Goal: Information Seeking & Learning: Learn about a topic

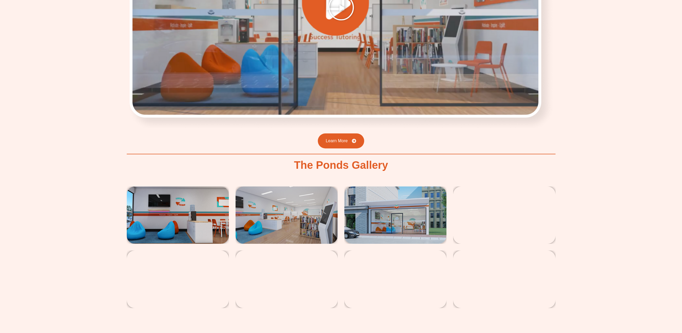
scroll to position [967, 0]
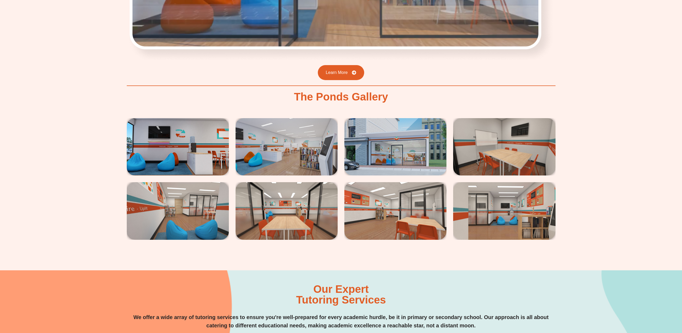
click at [386, 158] on img at bounding box center [395, 146] width 102 height 57
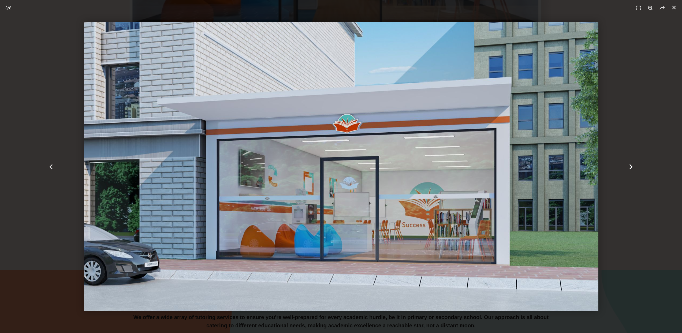
click at [631, 165] on icon "Next slide" at bounding box center [630, 166] width 7 height 7
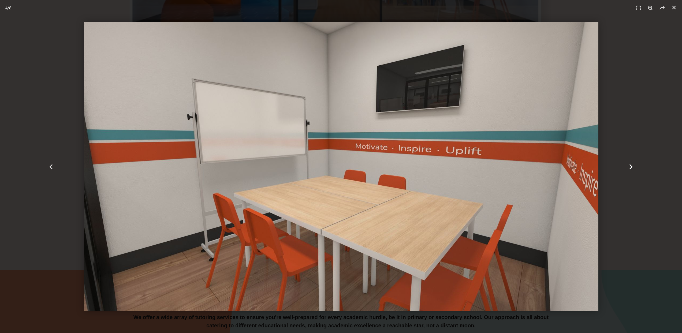
click at [631, 165] on icon "Next slide" at bounding box center [630, 166] width 7 height 7
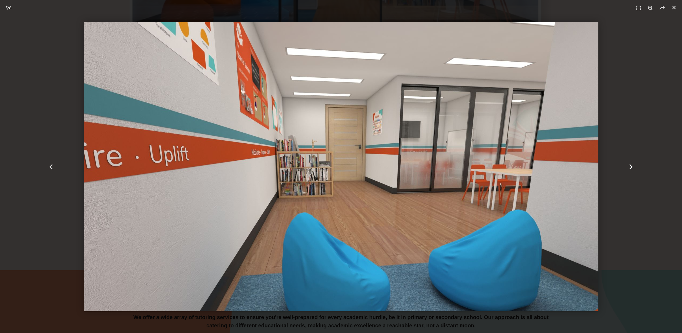
click at [631, 165] on icon "Next slide" at bounding box center [630, 166] width 7 height 7
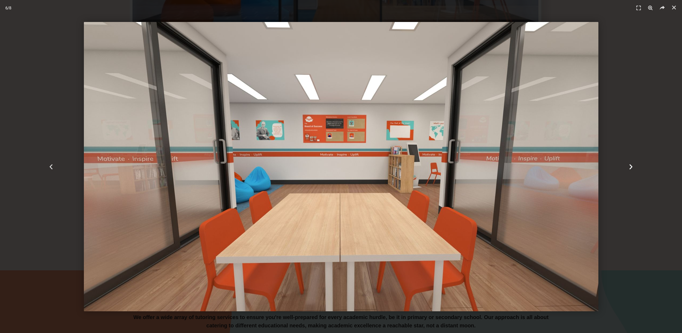
click at [631, 165] on icon "Next slide" at bounding box center [630, 166] width 7 height 7
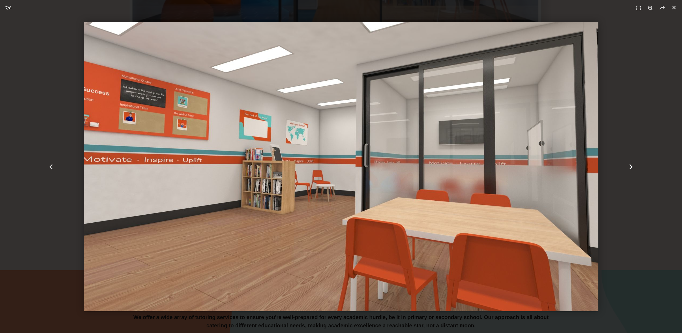
click at [631, 165] on icon "Next slide" at bounding box center [630, 166] width 7 height 7
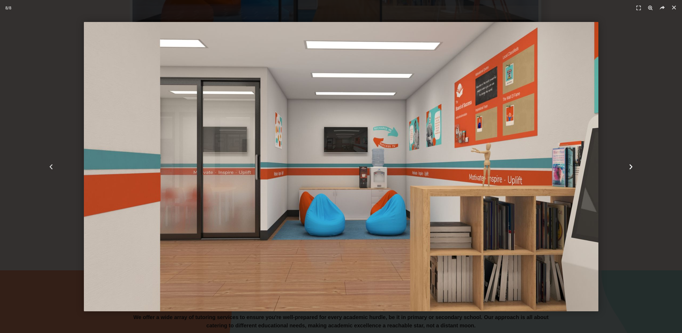
click at [631, 165] on icon "Next slide" at bounding box center [630, 166] width 7 height 7
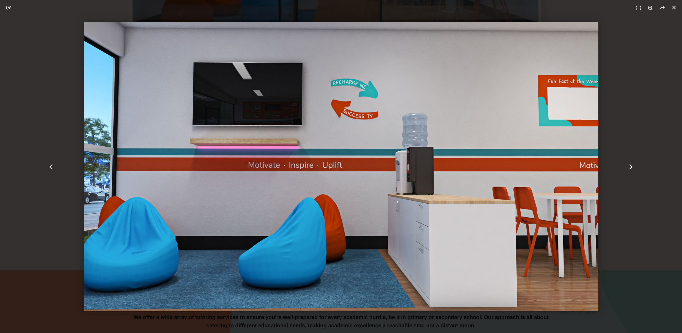
click at [631, 165] on icon "Next slide" at bounding box center [630, 166] width 7 height 7
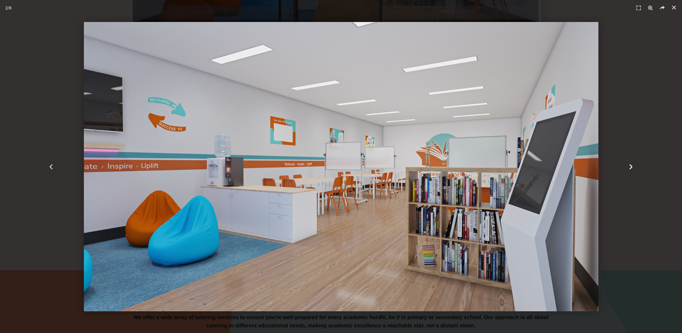
click at [631, 165] on icon "Next slide" at bounding box center [630, 166] width 7 height 7
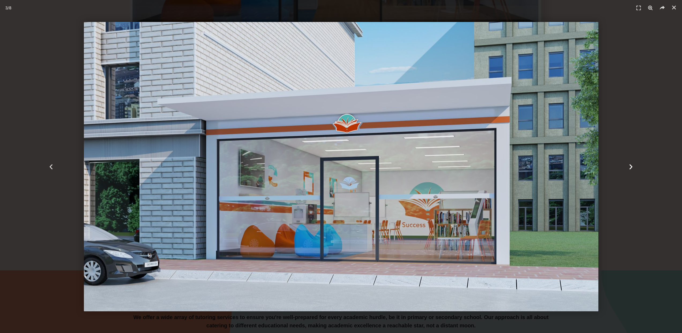
click at [631, 165] on icon "Next slide" at bounding box center [630, 166] width 7 height 7
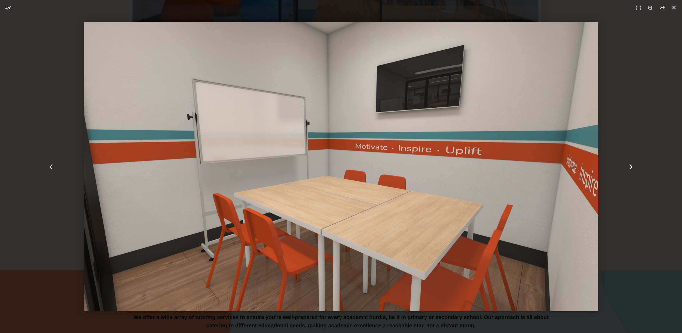
click at [631, 165] on icon "Next slide" at bounding box center [630, 166] width 7 height 7
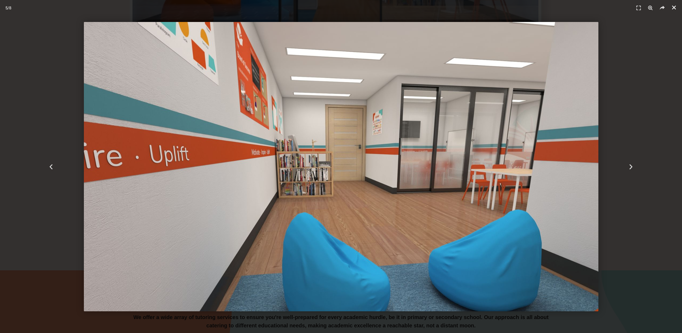
click at [672, 10] on link "Close (Esc)" at bounding box center [674, 7] width 8 height 8
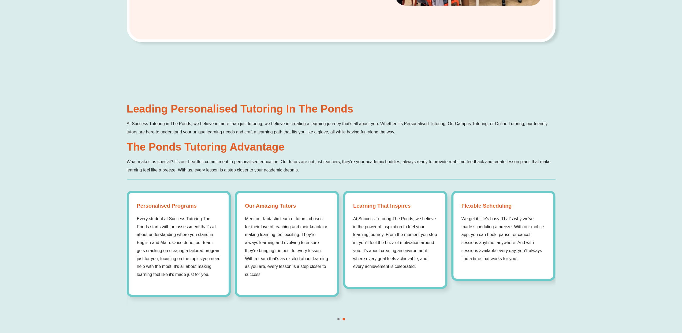
scroll to position [0, 0]
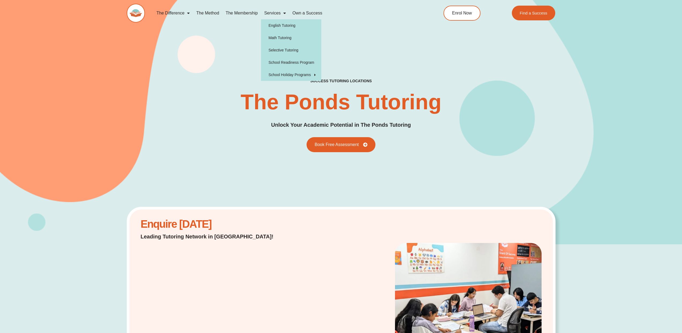
click at [278, 12] on link "Services" at bounding box center [275, 13] width 28 height 12
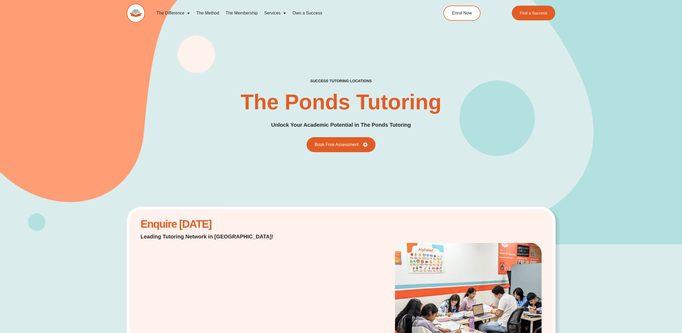
click at [278, 12] on link "Services" at bounding box center [275, 13] width 28 height 12
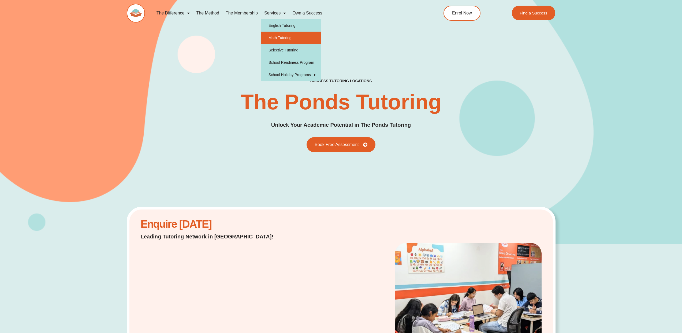
click at [282, 37] on link "Math Tutoring" at bounding box center [291, 38] width 60 height 12
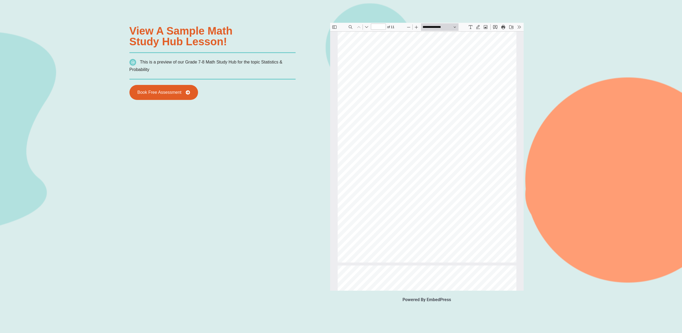
scroll to position [569, 0]
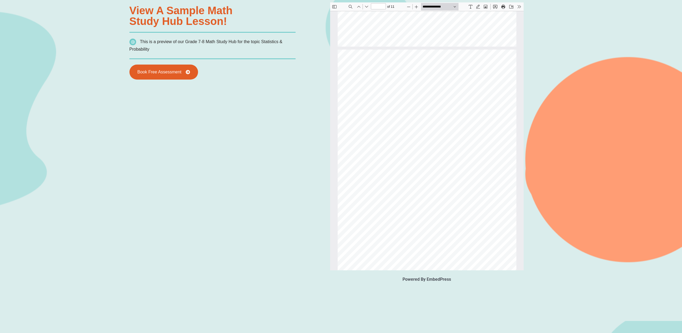
type input "*"
